Goal: Task Accomplishment & Management: Complete application form

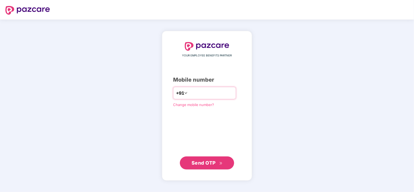
type input "**********"
click at [208, 163] on span "Send OTP" at bounding box center [203, 163] width 24 height 6
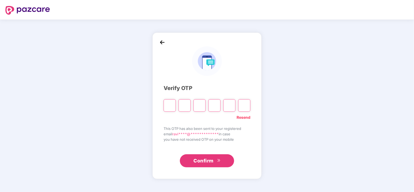
type input "*"
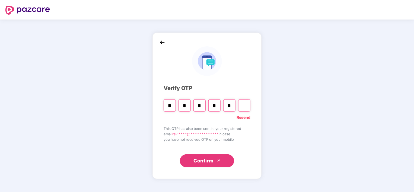
type input "*"
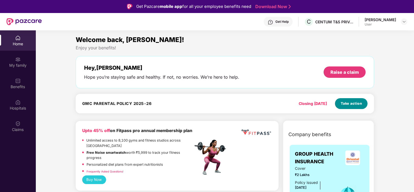
click at [350, 105] on span "Take action" at bounding box center [351, 103] width 21 height 5
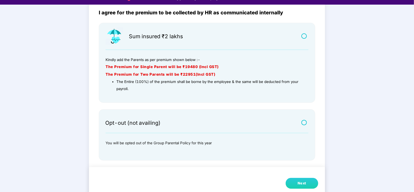
scroll to position [13, 0]
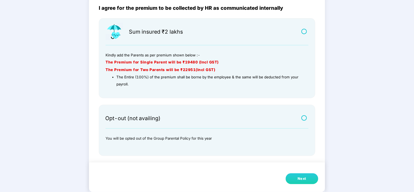
click at [306, 119] on label at bounding box center [304, 118] width 7 height 5
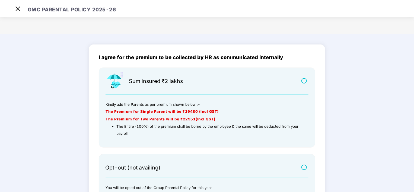
scroll to position [49, 0]
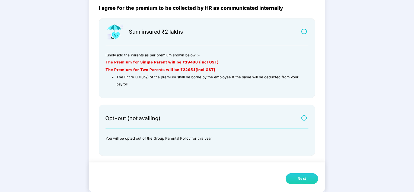
click at [304, 32] on label at bounding box center [304, 31] width 7 height 5
click at [307, 180] on button "Next" at bounding box center [302, 178] width 33 height 11
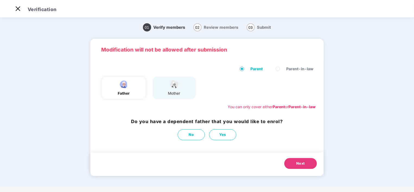
scroll to position [0, 0]
click at [183, 84] on div "mother" at bounding box center [173, 88] width 43 height 22
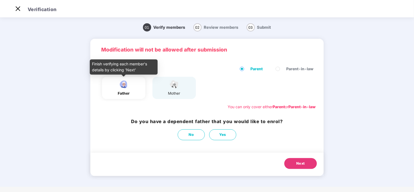
click at [117, 87] on img at bounding box center [124, 83] width 14 height 9
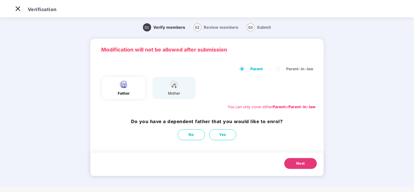
click at [75, 118] on div "01 Verify members 02 Review members 03 Submit Modification will not be allowed …" at bounding box center [207, 103] width 312 height 168
click at [361, 97] on main "01 Verify members 02 Review members 03 Submit Modification will not be allowed …" at bounding box center [207, 101] width 414 height 171
click at [302, 67] on span "Parent-in-law" at bounding box center [299, 69] width 31 height 6
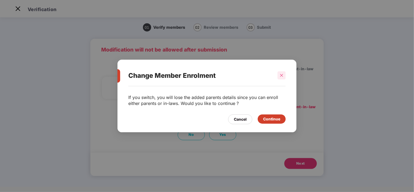
click at [283, 76] on icon "close" at bounding box center [282, 75] width 4 height 4
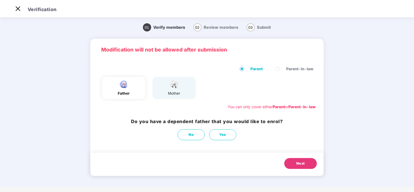
click at [189, 91] on div "mother" at bounding box center [173, 88] width 43 height 22
click at [240, 160] on div "Next" at bounding box center [206, 164] width 233 height 23
click at [218, 134] on button "Yes" at bounding box center [222, 134] width 27 height 11
select select "****"
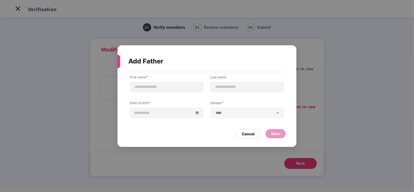
click at [312, 163] on div "**********" at bounding box center [207, 96] width 414 height 192
click at [170, 86] on input at bounding box center [166, 87] width 65 height 6
type input "**********"
type input "*****"
click at [164, 85] on input "**********" at bounding box center [166, 87] width 65 height 6
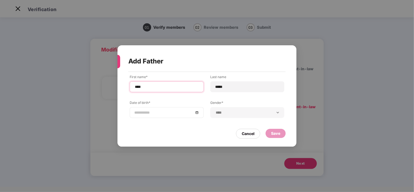
type input "****"
click at [196, 114] on div at bounding box center [166, 113] width 65 height 6
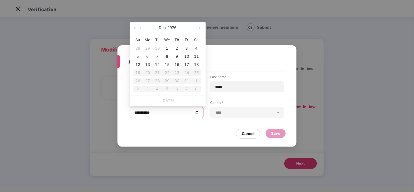
type input "**********"
click at [175, 26] on button "1976" at bounding box center [172, 27] width 9 height 11
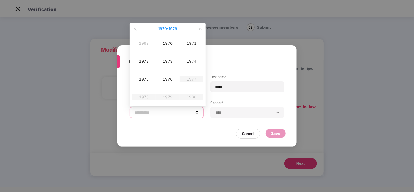
click at [171, 28] on button "1970 - 1979" at bounding box center [167, 28] width 19 height 11
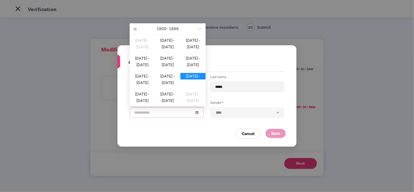
click at [135, 27] on button "button" at bounding box center [135, 28] width 6 height 11
type input "**********"
click at [199, 28] on span "button" at bounding box center [200, 29] width 3 height 3
click at [199, 29] on span "button" at bounding box center [200, 29] width 3 height 3
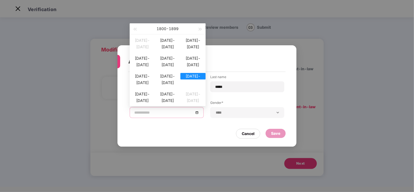
click at [199, 29] on span "button" at bounding box center [200, 29] width 3 height 3
click at [201, 30] on span "button" at bounding box center [200, 29] width 3 height 3
click at [235, 103] on label "Gender*" at bounding box center [247, 103] width 74 height 7
click at [225, 99] on div "**********" at bounding box center [207, 101] width 155 height 52
click at [167, 28] on div "**********" at bounding box center [207, 96] width 414 height 192
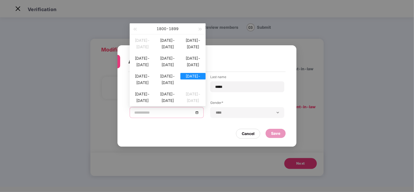
click at [176, 130] on div "Cancel Save" at bounding box center [206, 132] width 157 height 12
click at [229, 137] on div "Cancel Save" at bounding box center [206, 132] width 157 height 12
click at [250, 134] on div "Cancel" at bounding box center [248, 134] width 13 height 6
click at [214, 124] on h3 "Do you have a dependent father that you would like to enrol?" at bounding box center [207, 121] width 152 height 7
click at [182, 131] on button "No" at bounding box center [191, 134] width 27 height 11
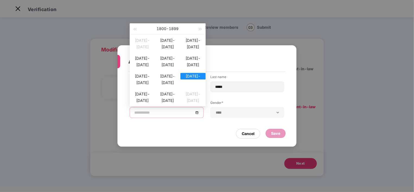
click at [201, 31] on span "02" at bounding box center [197, 27] width 8 height 8
click at [189, 130] on div "Do you have a dependent father that you would like to enrol? No Yes" at bounding box center [206, 129] width 233 height 28
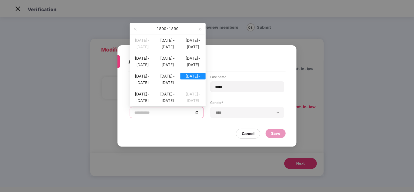
click at [251, 125] on h3 "Do you have a dependent father that you would like to enrol?" at bounding box center [207, 121] width 152 height 7
click at [216, 161] on div "Modification will not be allowed after submission Parent Parent-in-law father m…" at bounding box center [206, 107] width 233 height 137
click at [200, 172] on div "Next" at bounding box center [206, 164] width 233 height 23
click at [172, 110] on div "You can only cover either Parent or Parent-in-law" at bounding box center [206, 107] width 217 height 6
click at [165, 140] on div "No Yes" at bounding box center [207, 134] width 152 height 11
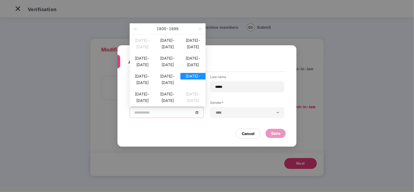
click at [309, 115] on div "Parent Parent-in-law father mother You can only cover either Parent or Parent-i…" at bounding box center [206, 87] width 233 height 55
click at [257, 128] on div "Do you have a dependent father that you would like to enrol? No Yes" at bounding box center [206, 129] width 233 height 28
click at [255, 130] on div "Do you have a dependent father that you would like to enrol? No Yes" at bounding box center [206, 129] width 233 height 28
click at [254, 125] on h3 "Do you have a dependent father that you would like to enrol?" at bounding box center [207, 121] width 152 height 7
click at [199, 125] on h3 "Do you have a dependent father that you would like to enrol?" at bounding box center [207, 121] width 152 height 7
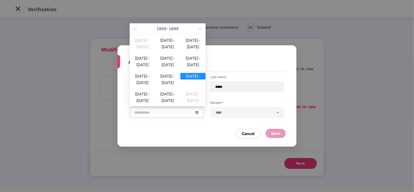
click at [198, 31] on span "02" at bounding box center [197, 27] width 8 height 8
click at [329, 36] on div "01 Verify members 02 Review members 03 Submit" at bounding box center [207, 27] width 312 height 17
click at [355, 80] on div "01 Verify members 02 Review members 03 Submit Modification will not be allowed …" at bounding box center [207, 103] width 312 height 168
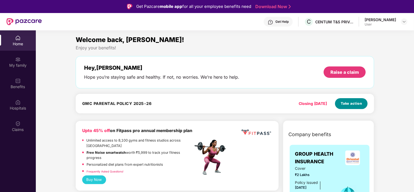
click at [357, 104] on span "Take action" at bounding box center [351, 103] width 21 height 5
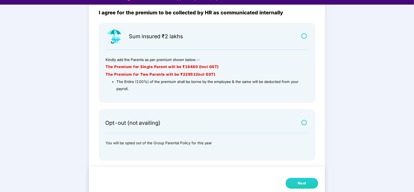
scroll to position [13, 0]
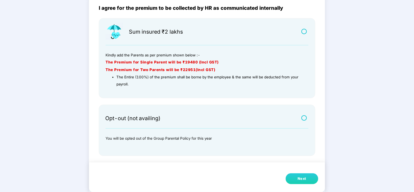
click at [298, 177] on div "Next" at bounding box center [301, 178] width 9 height 5
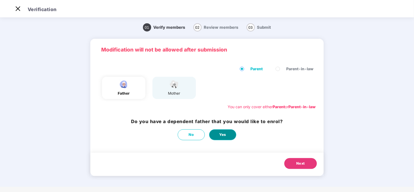
click at [224, 136] on span "Yes" at bounding box center [222, 135] width 7 height 6
select select "****"
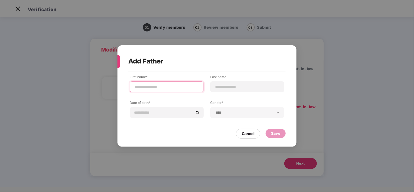
click at [164, 85] on input at bounding box center [166, 87] width 65 height 6
type input "****"
type input "*****"
click at [198, 114] on div at bounding box center [166, 113] width 65 height 6
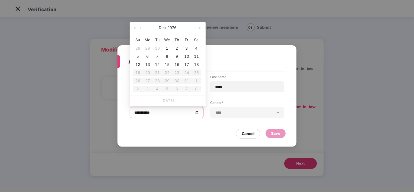
type input "**********"
click at [175, 28] on button "1976" at bounding box center [172, 27] width 9 height 11
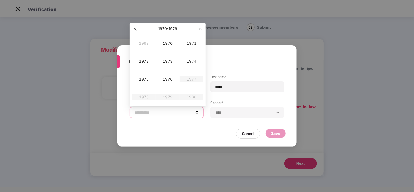
click at [135, 29] on span "button" at bounding box center [134, 29] width 3 height 3
type input "**********"
click at [167, 96] on div "1959" at bounding box center [167, 97] width 16 height 7
type input "**********"
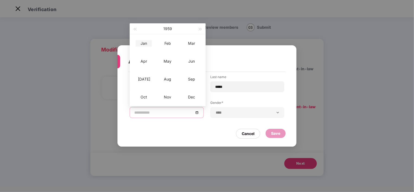
click at [141, 46] on div "Jan" at bounding box center [144, 43] width 16 height 7
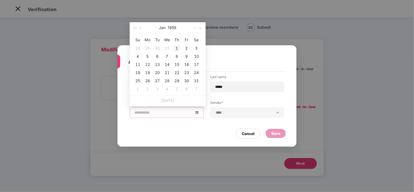
type input "**********"
click at [177, 49] on div "1" at bounding box center [177, 48] width 7 height 7
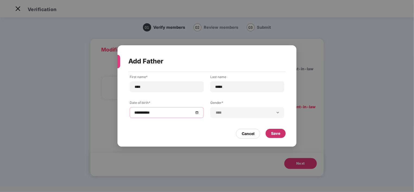
click at [276, 134] on div "Save" at bounding box center [275, 133] width 9 height 6
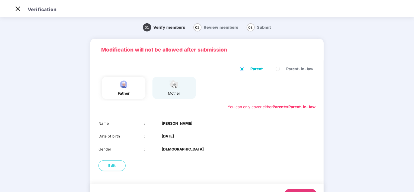
scroll to position [26, 0]
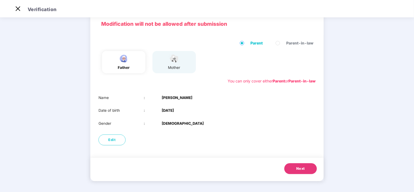
click at [298, 171] on span "Next" at bounding box center [300, 168] width 9 height 5
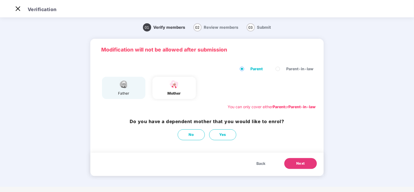
scroll to position [0, 0]
click at [223, 137] on span "Yes" at bounding box center [222, 135] width 7 height 6
select select "******"
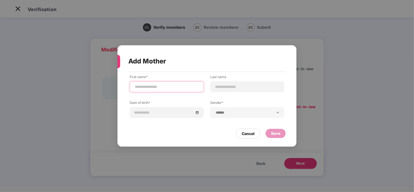
click at [181, 89] on input at bounding box center [166, 87] width 65 height 6
type input "****"
type input "*****"
click at [197, 113] on div at bounding box center [166, 113] width 65 height 6
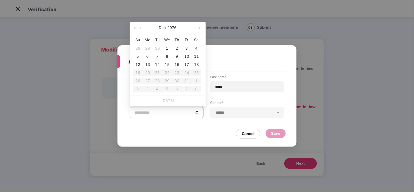
type input "**********"
click at [175, 28] on button "1976" at bounding box center [172, 27] width 9 height 11
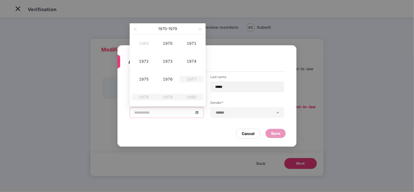
type input "**********"
click at [134, 28] on span "button" at bounding box center [134, 29] width 3 height 3
type input "**********"
click at [165, 96] on div "1969" at bounding box center [167, 97] width 16 height 7
type input "**********"
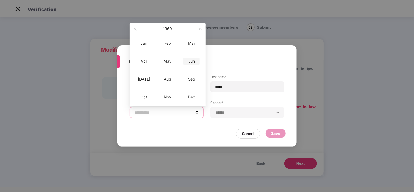
click at [189, 61] on div "Jun" at bounding box center [191, 61] width 16 height 7
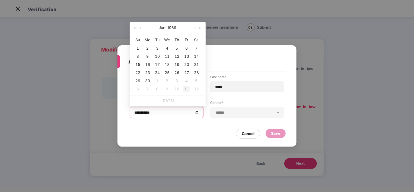
type input "**********"
click at [149, 81] on div "30" at bounding box center [147, 81] width 7 height 7
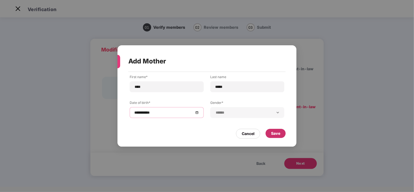
click at [277, 131] on div "Save" at bounding box center [275, 133] width 9 height 6
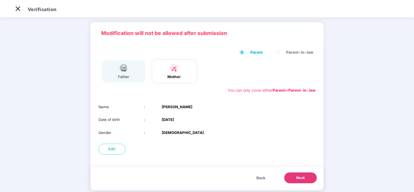
scroll to position [26, 0]
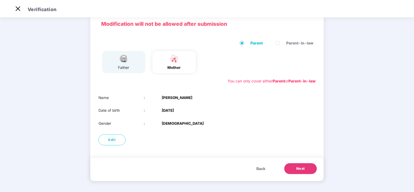
click at [308, 169] on button "Next" at bounding box center [300, 168] width 33 height 11
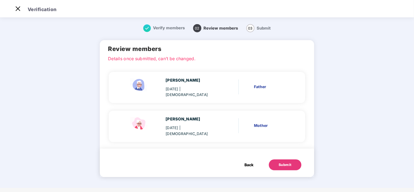
scroll to position [0, 0]
click at [291, 162] on button "Submit" at bounding box center [285, 164] width 33 height 11
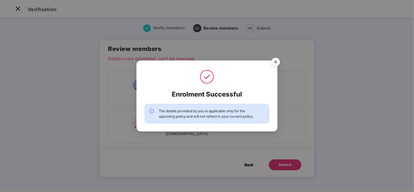
click at [275, 63] on img "Close" at bounding box center [275, 62] width 15 height 15
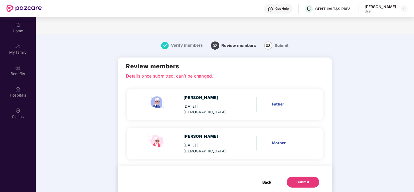
scroll to position [30, 0]
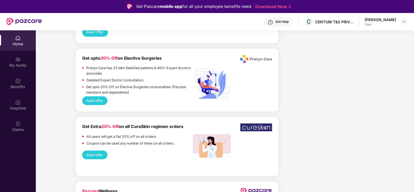
scroll to position [868, 0]
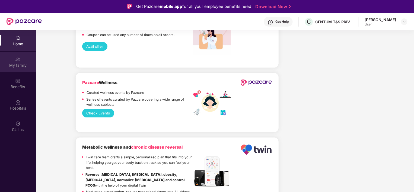
click at [23, 64] on div "My family" at bounding box center [18, 65] width 36 height 5
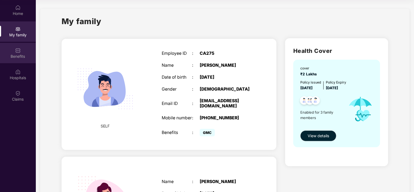
click at [17, 53] on img at bounding box center [17, 50] width 5 height 5
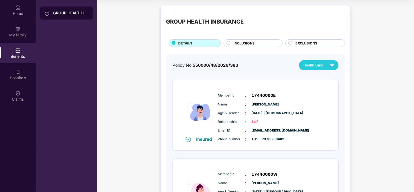
click at [244, 43] on span "INCLUSIONS" at bounding box center [244, 43] width 21 height 5
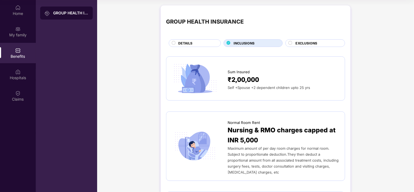
click at [315, 44] on span "EXCLUSIONS" at bounding box center [306, 43] width 22 height 5
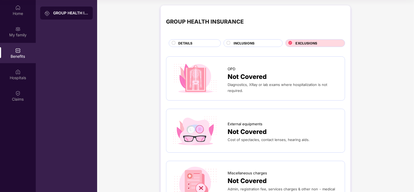
click at [246, 41] on span "INCLUSIONS" at bounding box center [244, 43] width 21 height 5
click at [255, 44] on div "INCLUSIONS" at bounding box center [255, 44] width 49 height 6
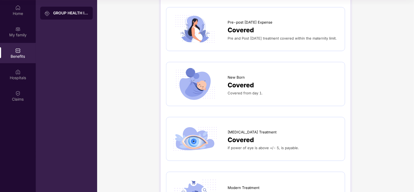
scroll to position [868, 0]
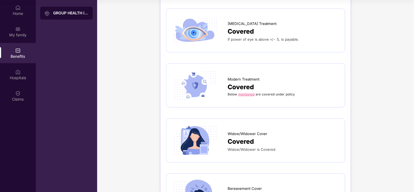
drag, startPoint x: 18, startPoint y: 68, endPoint x: 88, endPoint y: 66, distance: 70.3
click at [18, 69] on div at bounding box center [17, 71] width 5 height 5
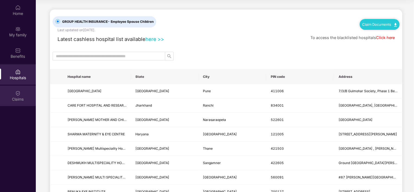
click at [25, 94] on div "Claims" at bounding box center [18, 96] width 36 height 20
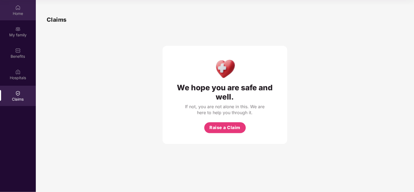
click at [22, 18] on div "Home" at bounding box center [18, 10] width 36 height 20
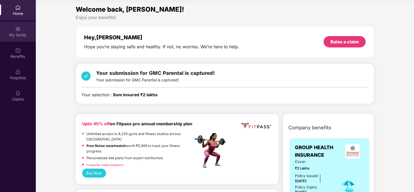
click at [16, 31] on img at bounding box center [17, 28] width 5 height 5
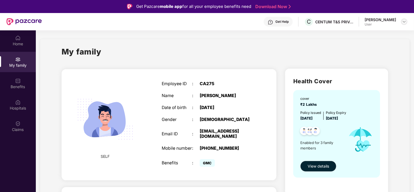
click at [404, 22] on img at bounding box center [404, 22] width 4 height 4
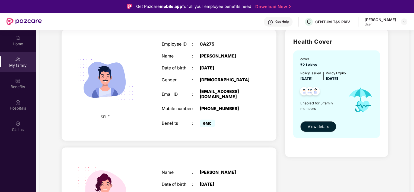
scroll to position [108, 0]
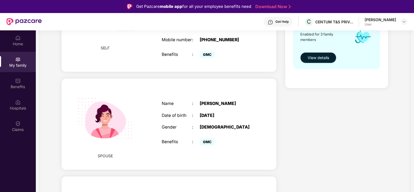
click at [319, 63] on button "View details" at bounding box center [318, 57] width 36 height 11
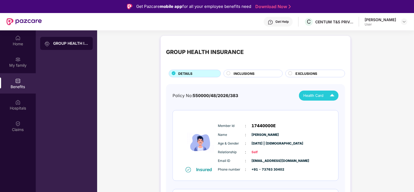
drag, startPoint x: 332, startPoint y: 97, endPoint x: 352, endPoint y: 93, distance: 20.3
click at [332, 96] on img at bounding box center [331, 95] width 9 height 9
click at [322, 98] on span "Health Card" at bounding box center [313, 96] width 20 height 6
click at [333, 108] on img at bounding box center [335, 108] width 4 height 4
click at [327, 97] on img at bounding box center [331, 95] width 9 height 9
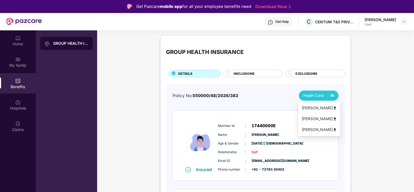
click at [334, 118] on img at bounding box center [335, 119] width 4 height 4
click at [331, 98] on img at bounding box center [331, 95] width 9 height 9
click at [319, 130] on div "Ishanvi Verma" at bounding box center [319, 130] width 35 height 6
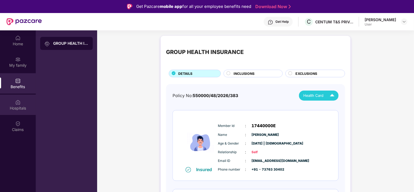
click at [20, 108] on div "Hospitals" at bounding box center [18, 107] width 36 height 5
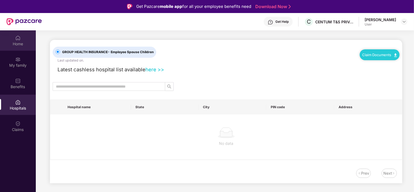
click at [14, 37] on div "Home" at bounding box center [18, 40] width 36 height 20
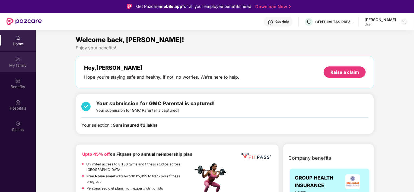
click at [23, 65] on div "My family" at bounding box center [18, 65] width 36 height 5
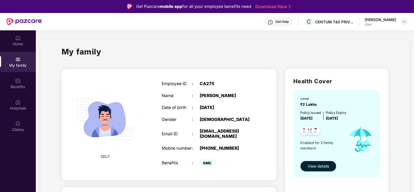
click at [404, 20] on img at bounding box center [404, 22] width 4 height 4
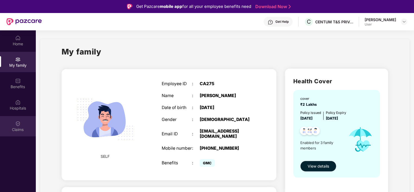
click at [19, 131] on div "Claims" at bounding box center [18, 129] width 36 height 5
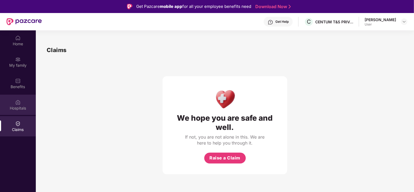
click at [22, 111] on div "Hospitals" at bounding box center [18, 107] width 36 height 5
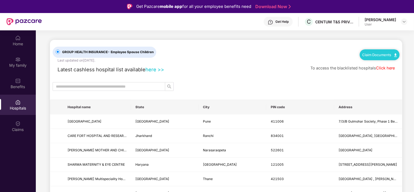
click at [386, 53] on link "Claim Documents" at bounding box center [379, 55] width 34 height 4
click at [395, 74] on link "Claim Process" at bounding box center [381, 75] width 35 height 12
click at [391, 53] on link "Claim Documents" at bounding box center [379, 55] width 34 height 4
click at [394, 65] on link "Claim Form" at bounding box center [381, 65] width 35 height 12
click at [387, 66] on link "Click here" at bounding box center [385, 68] width 19 height 5
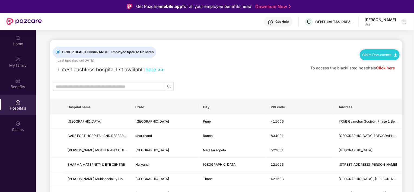
click at [158, 69] on link "here >>" at bounding box center [154, 69] width 19 height 6
click at [14, 41] on div "Home" at bounding box center [18, 43] width 36 height 5
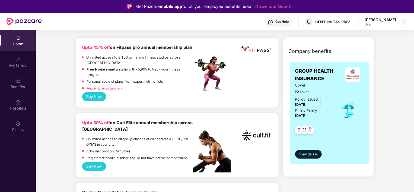
scroll to position [107, 0]
